Goal: Transaction & Acquisition: Purchase product/service

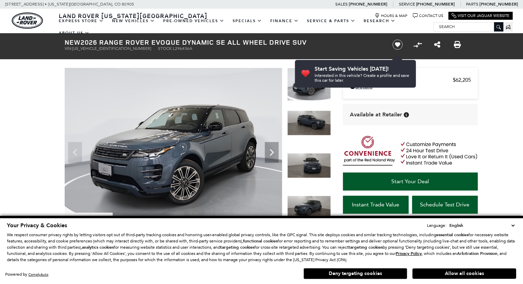
click at [273, 147] on icon "Next" at bounding box center [272, 152] width 14 height 14
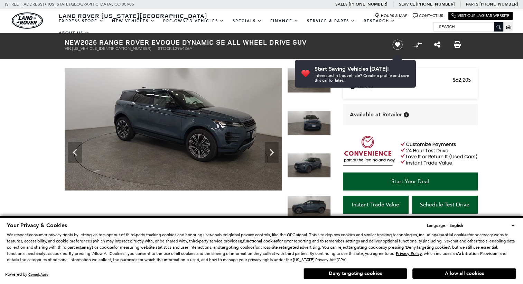
click at [273, 147] on icon "Next" at bounding box center [272, 152] width 14 height 14
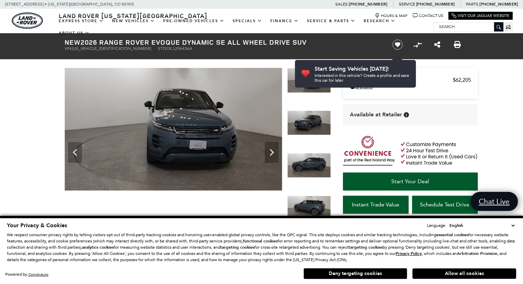
click at [273, 147] on icon "Next" at bounding box center [272, 152] width 14 height 14
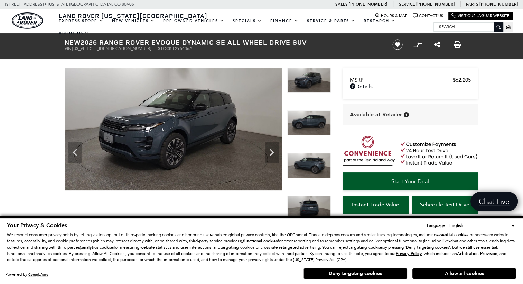
click at [273, 147] on icon "Next" at bounding box center [272, 152] width 14 height 14
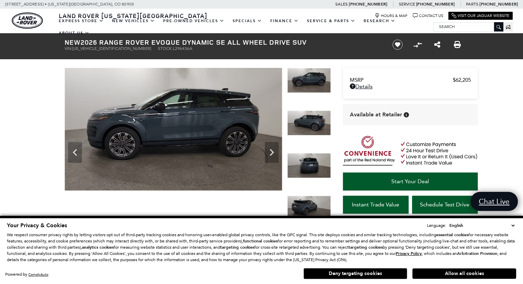
click at [273, 147] on icon "Next" at bounding box center [272, 152] width 14 height 14
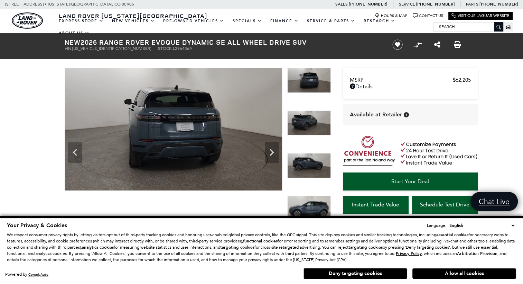
click at [273, 147] on icon "Next" at bounding box center [272, 152] width 14 height 14
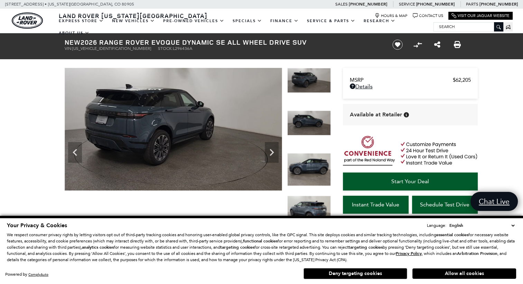
click at [273, 147] on icon "Next" at bounding box center [272, 152] width 14 height 14
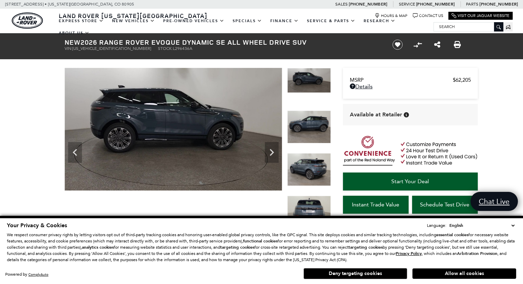
click at [273, 147] on icon "Next" at bounding box center [272, 152] width 14 height 14
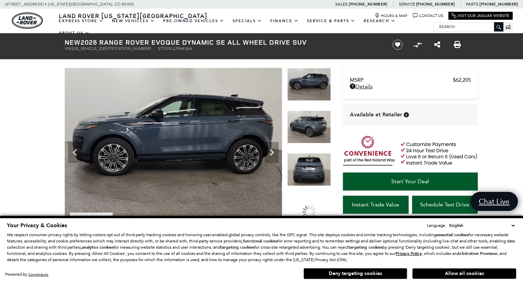
click at [273, 147] on icon "Next" at bounding box center [272, 152] width 14 height 14
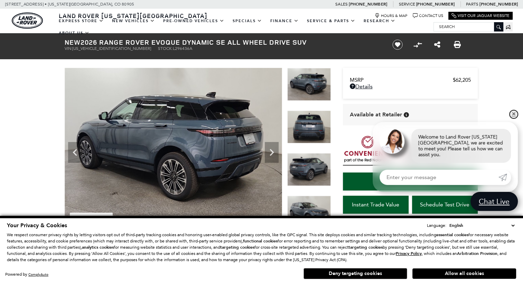
click at [512, 118] on link "✕" at bounding box center [514, 114] width 8 height 8
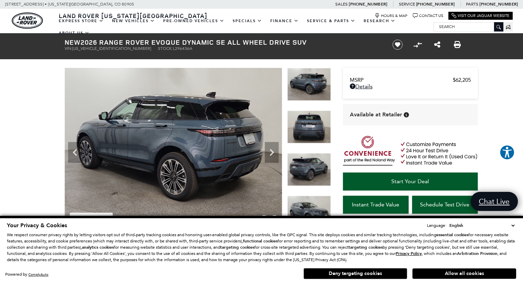
click at [195, 158] on img at bounding box center [174, 149] width 218 height 163
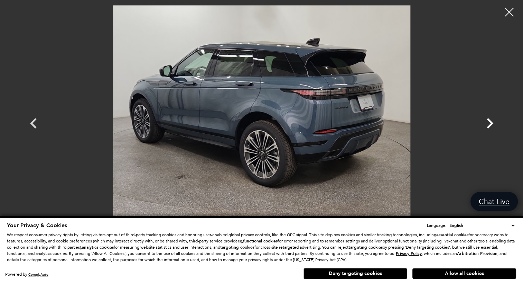
click at [480, 123] on icon "Next" at bounding box center [490, 123] width 21 height 21
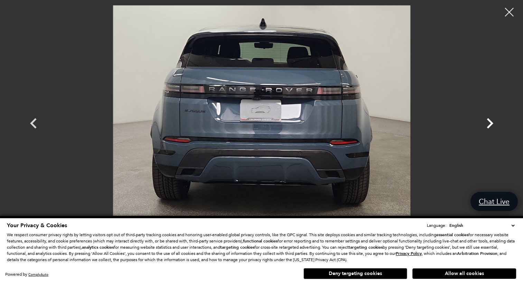
click at [480, 123] on icon "Next" at bounding box center [490, 123] width 21 height 21
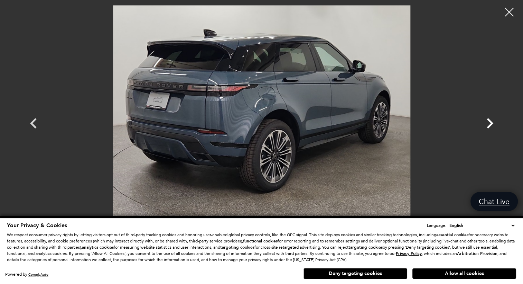
click at [480, 123] on icon "Next" at bounding box center [490, 123] width 21 height 21
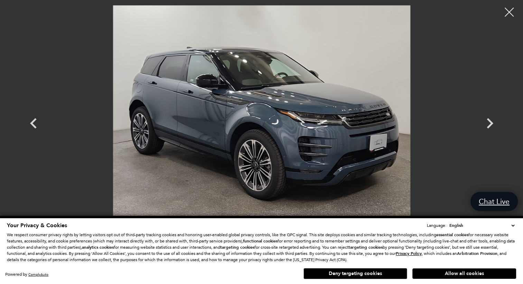
click at [506, 10] on div at bounding box center [509, 12] width 18 height 18
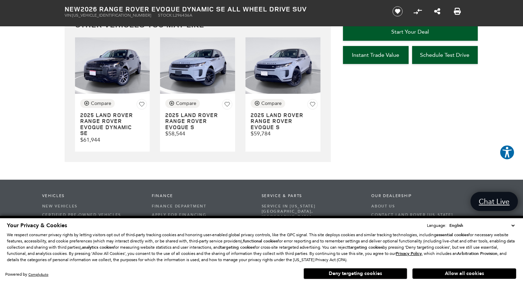
scroll to position [1937, 0]
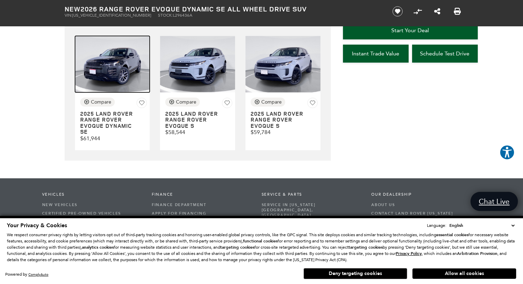
click at [118, 74] on img at bounding box center [112, 64] width 75 height 56
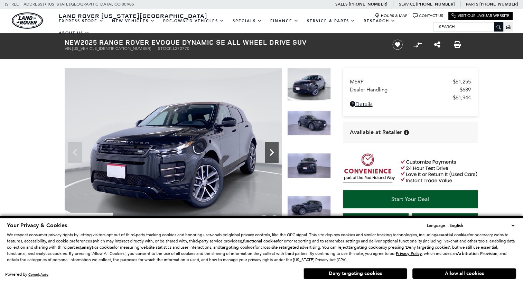
click at [268, 149] on icon "Next" at bounding box center [272, 152] width 14 height 14
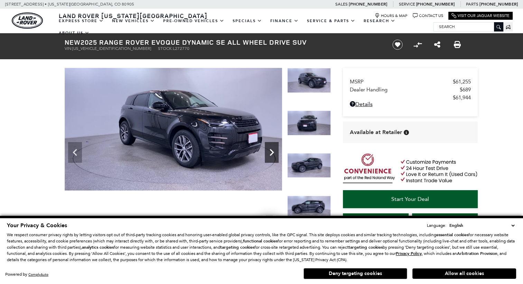
click at [268, 149] on icon "Next" at bounding box center [272, 152] width 14 height 14
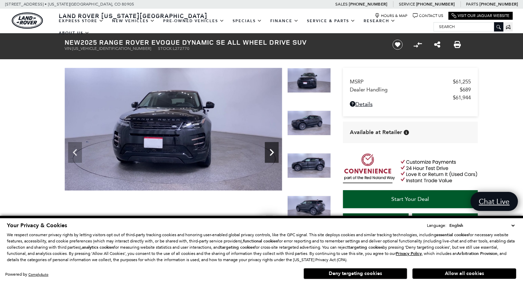
click at [268, 149] on icon "Next" at bounding box center [272, 152] width 14 height 14
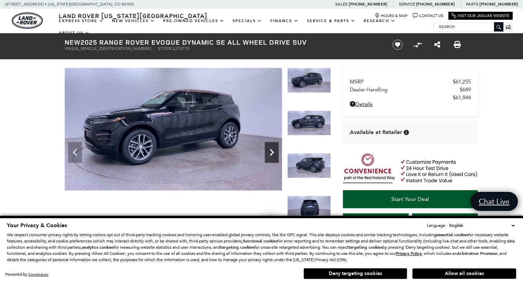
click at [268, 149] on icon "Next" at bounding box center [272, 152] width 14 height 14
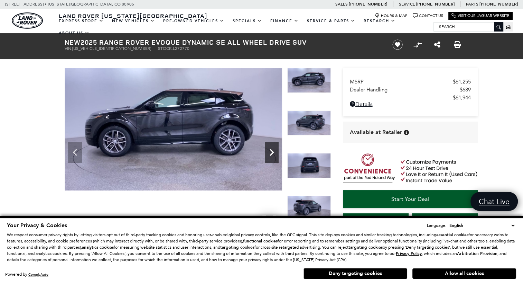
click at [268, 149] on icon "Next" at bounding box center [272, 152] width 14 height 14
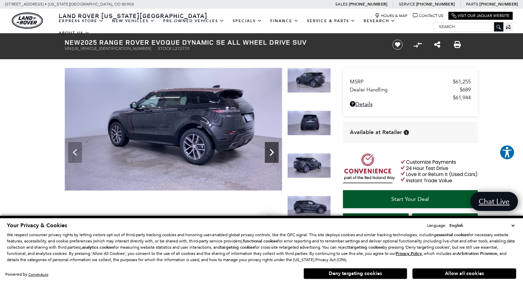
click at [268, 149] on icon "Next" at bounding box center [272, 152] width 14 height 14
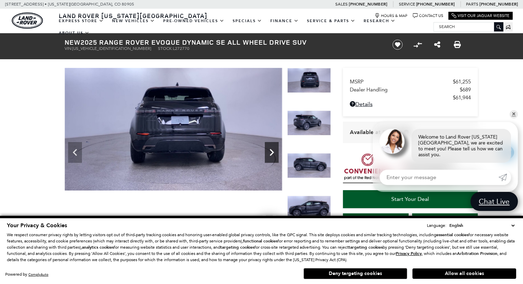
click at [268, 149] on icon "Next" at bounding box center [272, 152] width 14 height 14
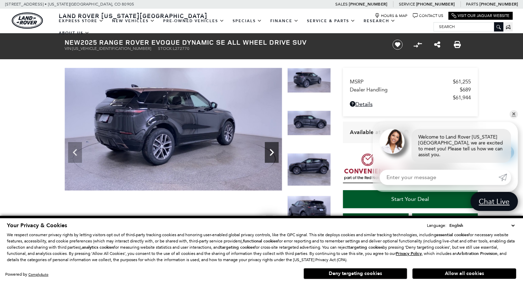
click at [268, 149] on icon "Next" at bounding box center [272, 152] width 14 height 14
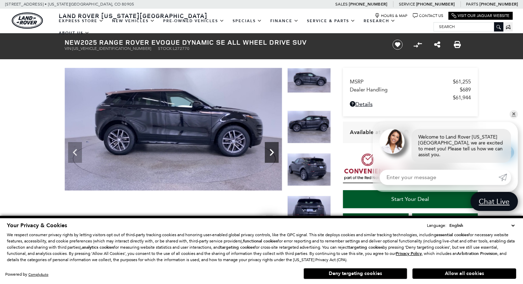
click at [268, 149] on icon "Next" at bounding box center [272, 152] width 14 height 14
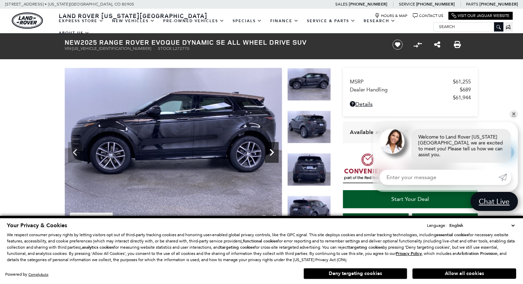
click at [268, 149] on icon "Next" at bounding box center [272, 152] width 14 height 14
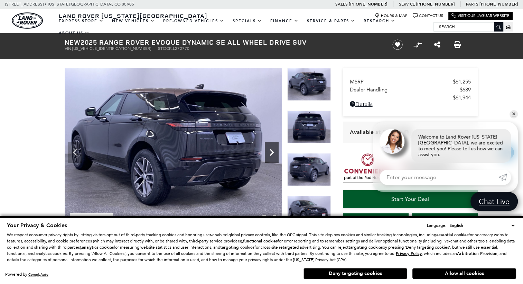
click at [268, 149] on icon "Next" at bounding box center [272, 152] width 14 height 14
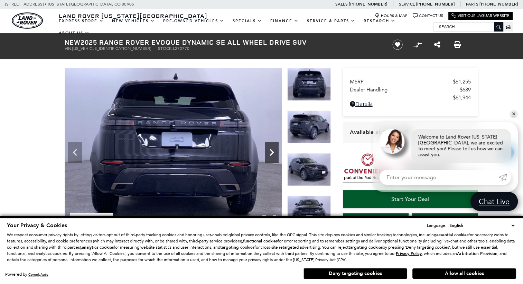
click at [268, 149] on icon "Next" at bounding box center [272, 152] width 14 height 14
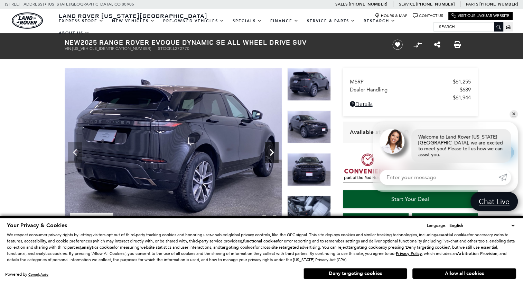
click at [268, 149] on icon "Next" at bounding box center [272, 152] width 14 height 14
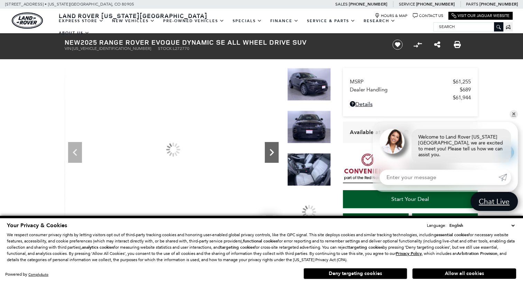
click at [268, 149] on icon "Next" at bounding box center [272, 152] width 14 height 14
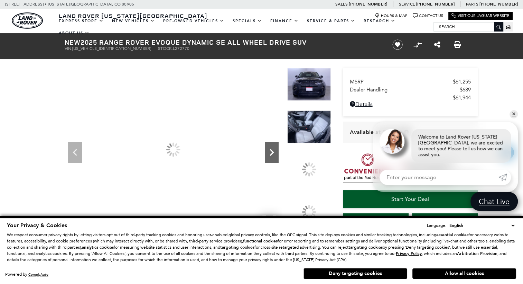
click at [268, 149] on icon "Next" at bounding box center [272, 152] width 14 height 14
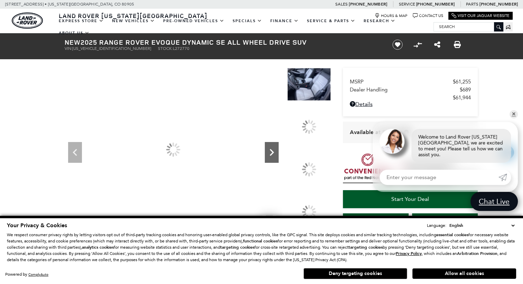
click at [268, 149] on icon "Next" at bounding box center [272, 152] width 14 height 14
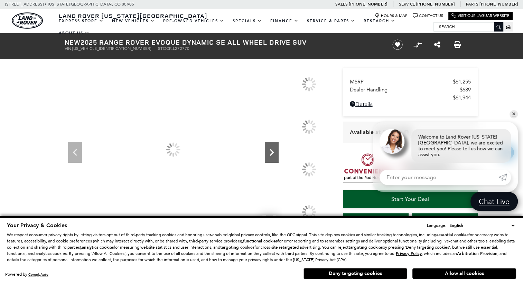
click at [268, 149] on icon "Next" at bounding box center [272, 152] width 14 height 14
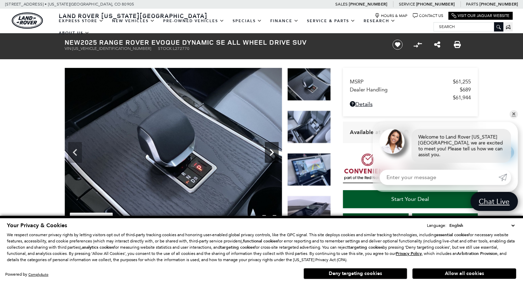
click at [276, 150] on icon "Next" at bounding box center [272, 152] width 14 height 14
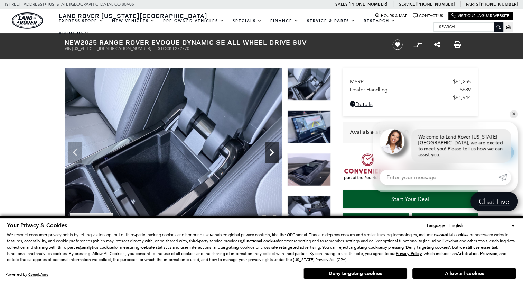
click at [275, 152] on icon "Next" at bounding box center [272, 152] width 14 height 14
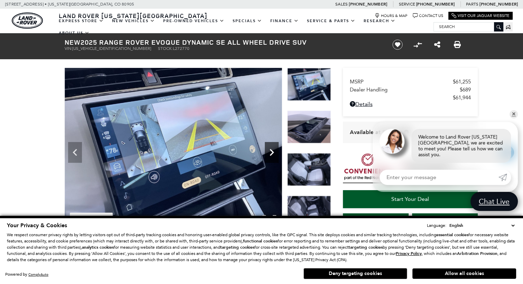
click at [275, 152] on icon "Next" at bounding box center [272, 152] width 14 height 14
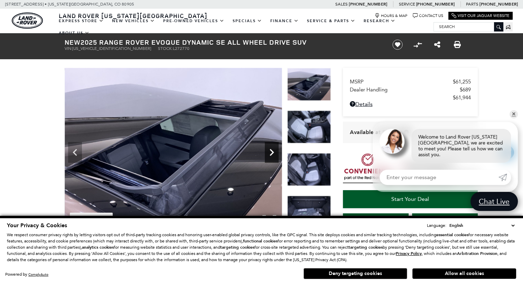
click at [275, 152] on icon "Next" at bounding box center [272, 152] width 14 height 14
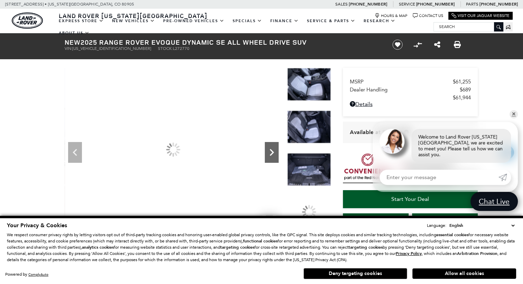
click at [275, 152] on icon "Next" at bounding box center [272, 152] width 14 height 14
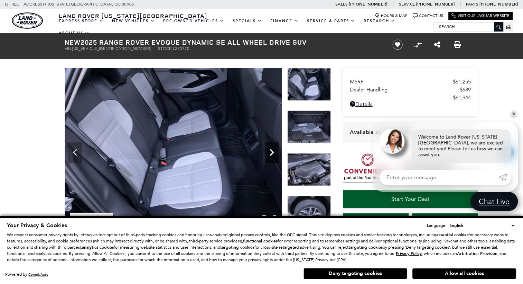
click at [275, 152] on icon "Next" at bounding box center [272, 152] width 14 height 14
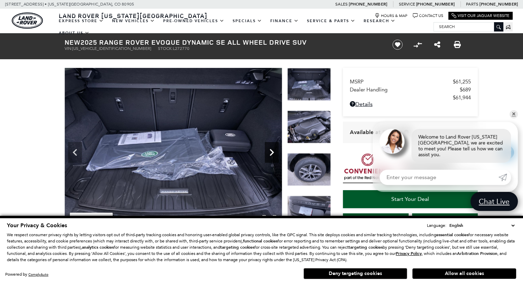
click at [275, 152] on icon "Next" at bounding box center [272, 152] width 14 height 14
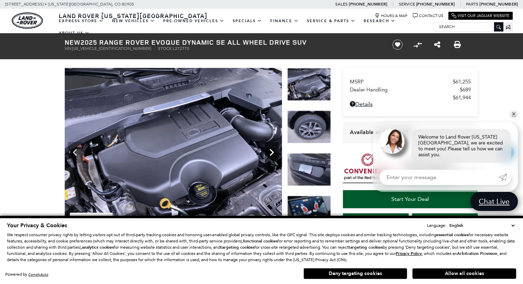
click at [275, 152] on icon "Next" at bounding box center [272, 152] width 14 height 14
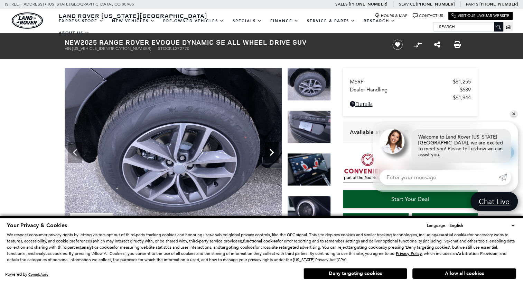
click at [275, 152] on icon "Next" at bounding box center [272, 152] width 14 height 14
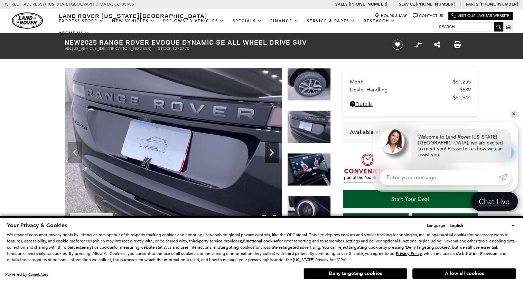
click at [275, 152] on icon "Next" at bounding box center [272, 152] width 14 height 14
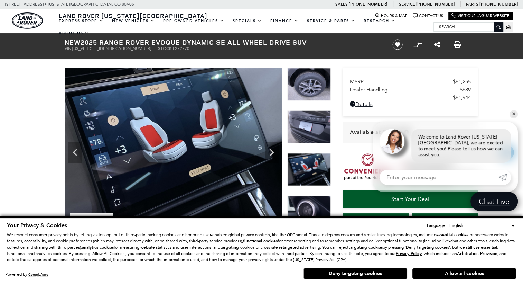
click at [409, 180] on input "Enter your message" at bounding box center [439, 176] width 119 height 15
type input "Interested"
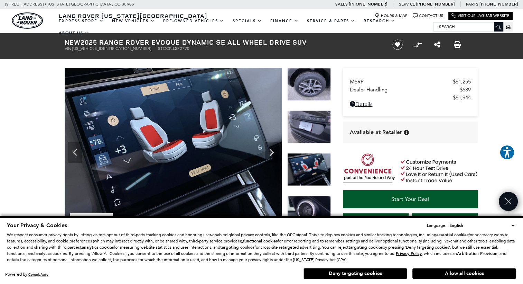
click at [65, 41] on strong "New" at bounding box center [73, 41] width 16 height 9
click at [162, 50] on div "New 2025 Range Rover Evoque Dynamic SE All Wheel Drive SUV VIN: SALZL2FX9SH2727…" at bounding box center [220, 44] width 332 height 23
drag, startPoint x: 162, startPoint y: 50, endPoint x: 154, endPoint y: 48, distance: 8.5
click at [154, 48] on ul "VIN: SALZL2FX9SH272770 Stock: L272770" at bounding box center [223, 48] width 316 height 5
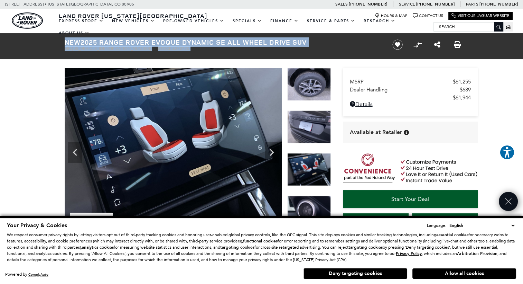
drag, startPoint x: 154, startPoint y: 48, endPoint x: 64, endPoint y: 45, distance: 89.3
click at [64, 45] on div "New 2025 Range Rover Evoque Dynamic SE All Wheel Drive SUV VIN: SALZL2FX9SH2727…" at bounding box center [220, 44] width 332 height 23
click at [76, 43] on strong "New" at bounding box center [73, 41] width 16 height 9
